Goal: Transaction & Acquisition: Purchase product/service

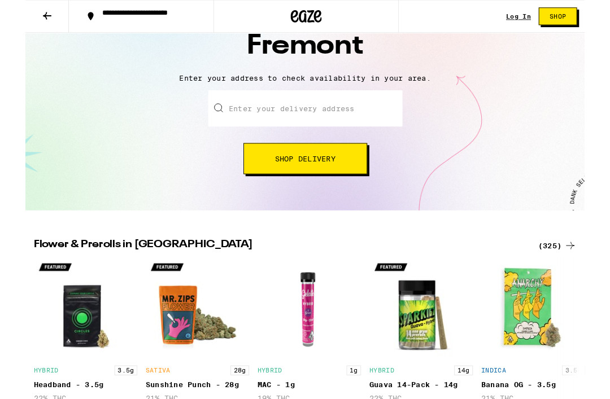
scroll to position [90, 0]
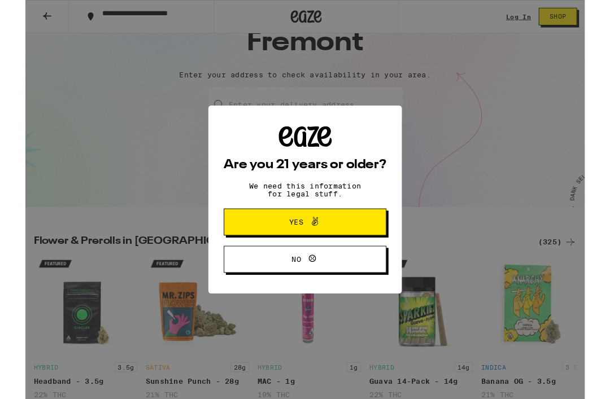
click at [342, 243] on span "Yes" at bounding box center [305, 242] width 86 height 15
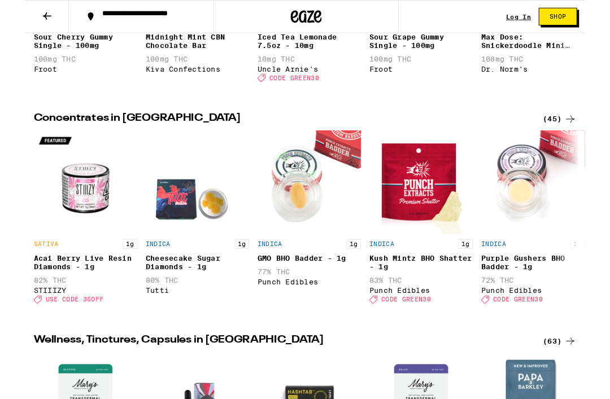
scroll to position [949, 0]
click at [585, 137] on div "(45)" at bounding box center [582, 131] width 37 height 14
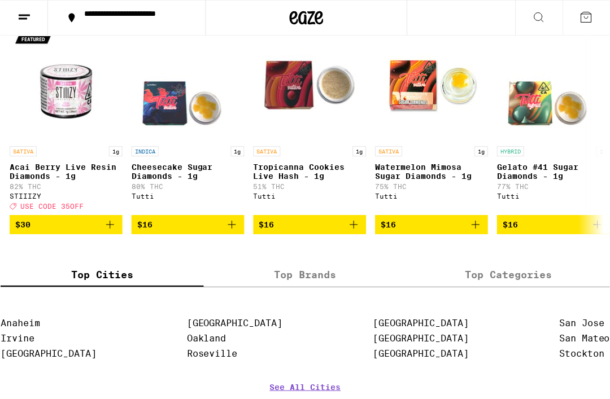
scroll to position [156, 0]
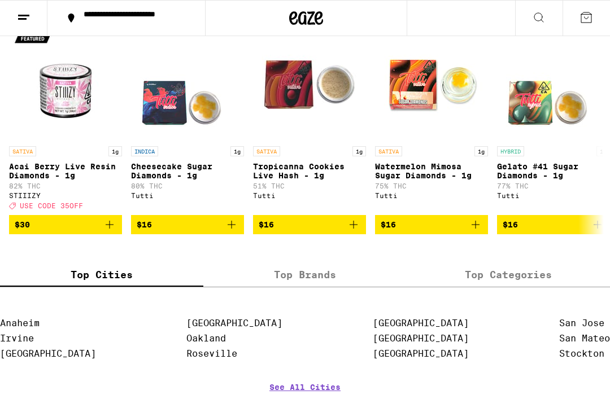
click at [503, 287] on label "Top Categories" at bounding box center [508, 275] width 203 height 24
click at [0, 0] on input "Top Categories" at bounding box center [0, 0] width 0 height 0
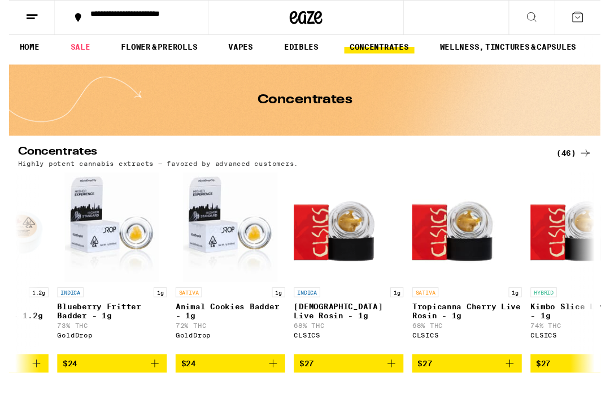
scroll to position [0, 0]
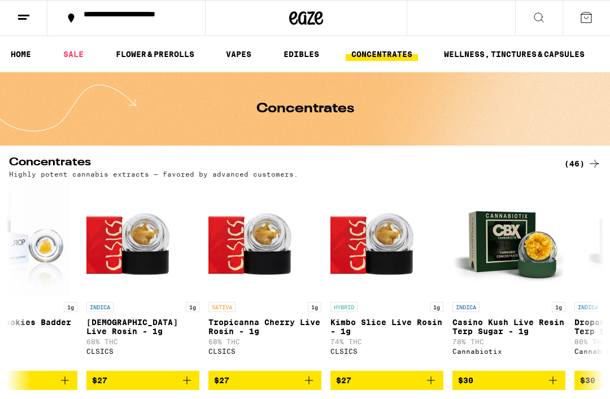
click at [95, 162] on h2 "Concentrates" at bounding box center [277, 164] width 537 height 14
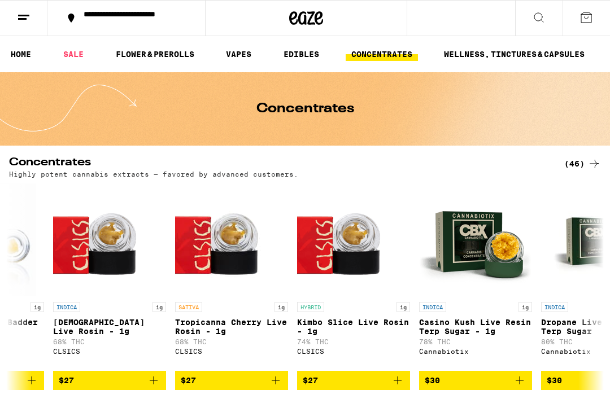
scroll to position [0, 3739]
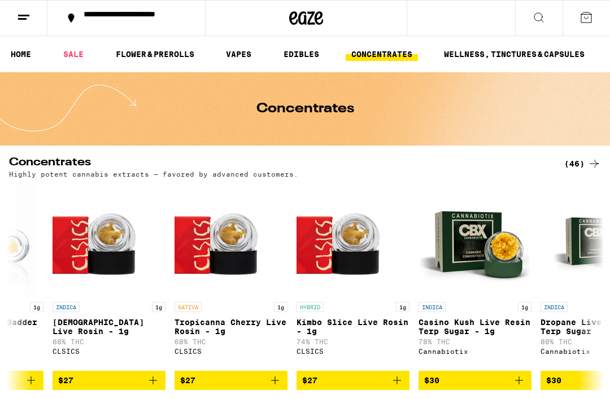
click at [286, 20] on div at bounding box center [306, 18] width 203 height 36
click at [40, 20] on button at bounding box center [23, 19] width 47 height 36
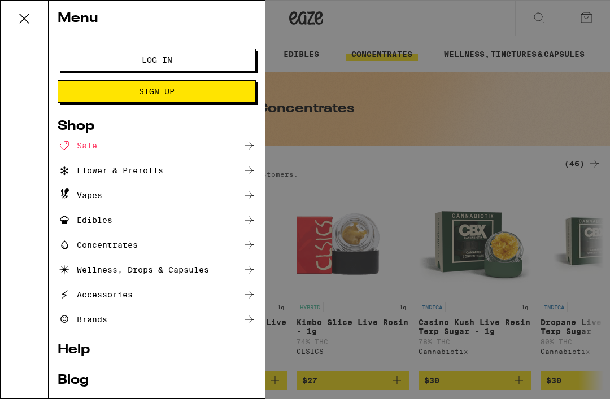
click at [19, 23] on icon at bounding box center [24, 18] width 23 height 23
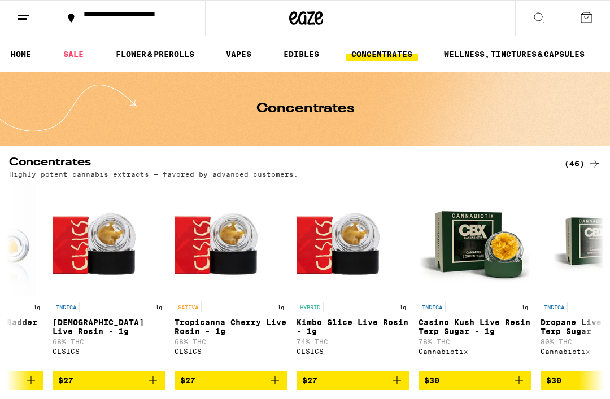
click at [295, 27] on icon at bounding box center [306, 18] width 34 height 20
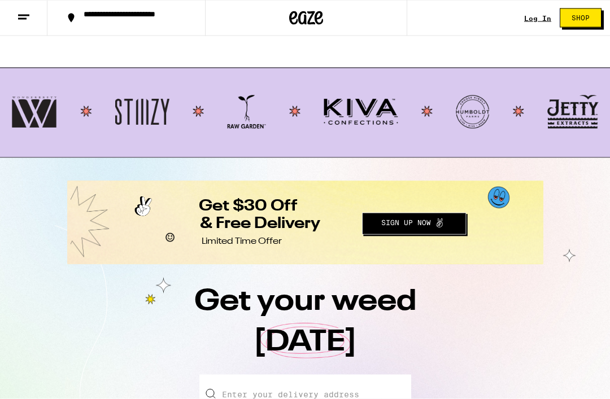
scroll to position [1070, 0]
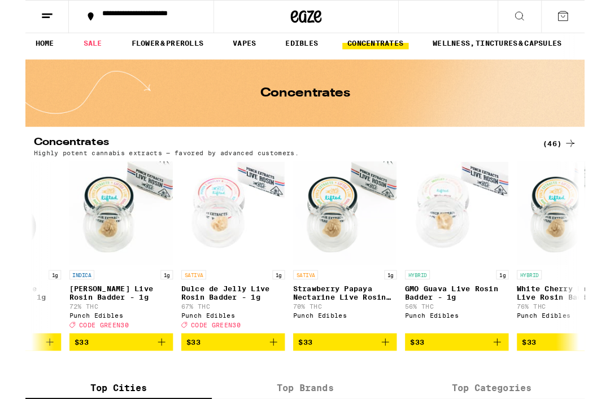
scroll to position [14, 0]
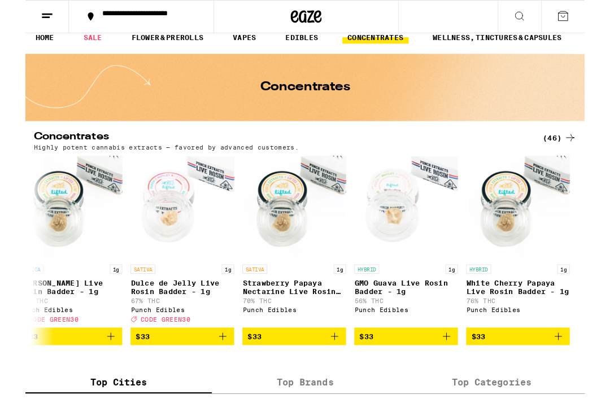
click at [587, 144] on div "(46)" at bounding box center [582, 150] width 37 height 14
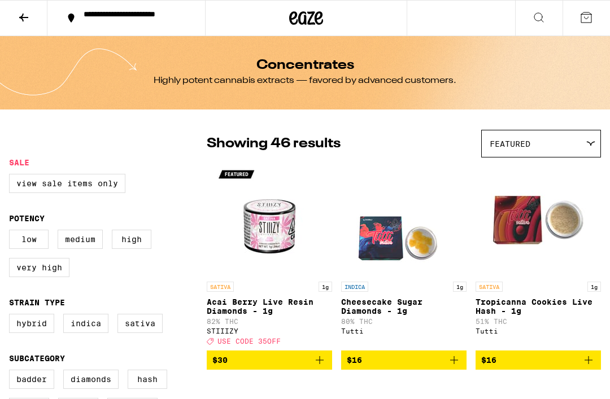
click at [562, 143] on div "Featured" at bounding box center [541, 143] width 119 height 27
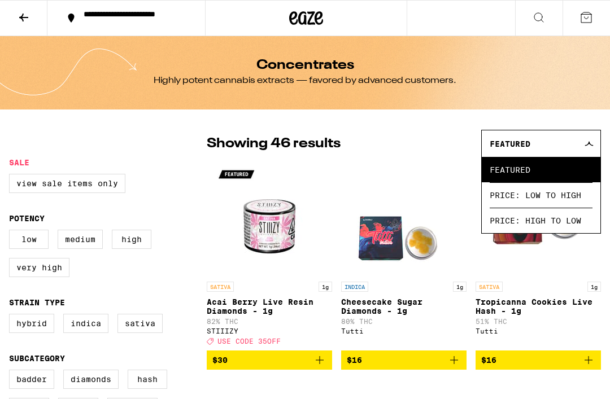
click at [576, 230] on span "Price: High to Low" at bounding box center [541, 220] width 103 height 25
